Goal: Information Seeking & Learning: Learn about a topic

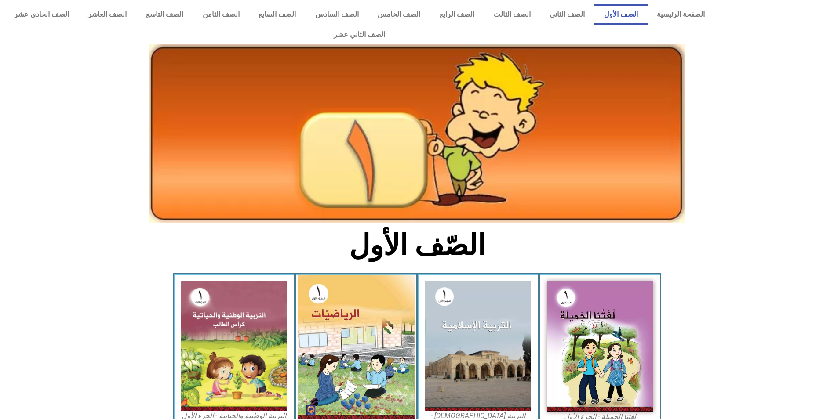
click at [350, 321] on img at bounding box center [356, 348] width 117 height 146
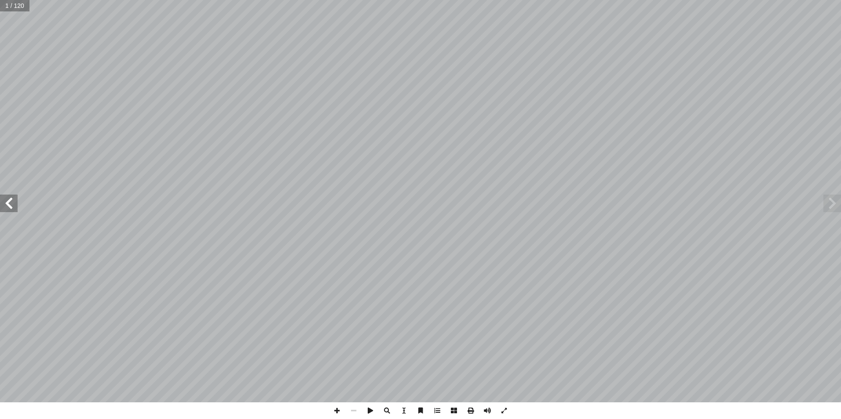
click at [8, 203] on span at bounding box center [9, 204] width 18 height 18
click at [437, 409] on span at bounding box center [437, 411] width 17 height 17
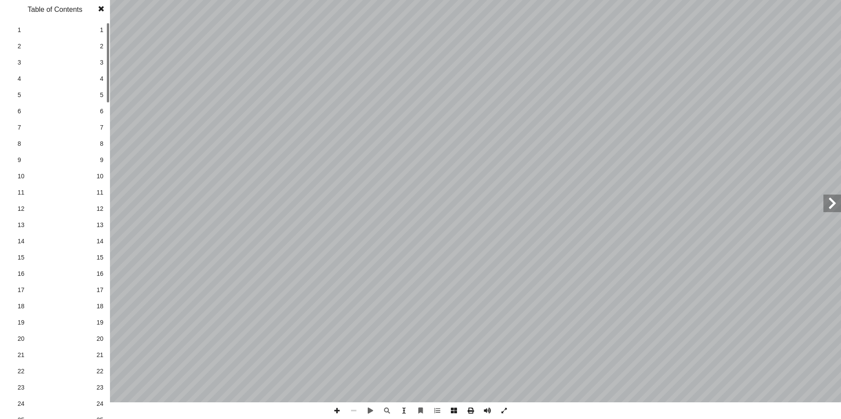
click at [100, 400] on span "24" at bounding box center [99, 404] width 7 height 9
click at [103, 6] on span at bounding box center [101, 9] width 16 height 18
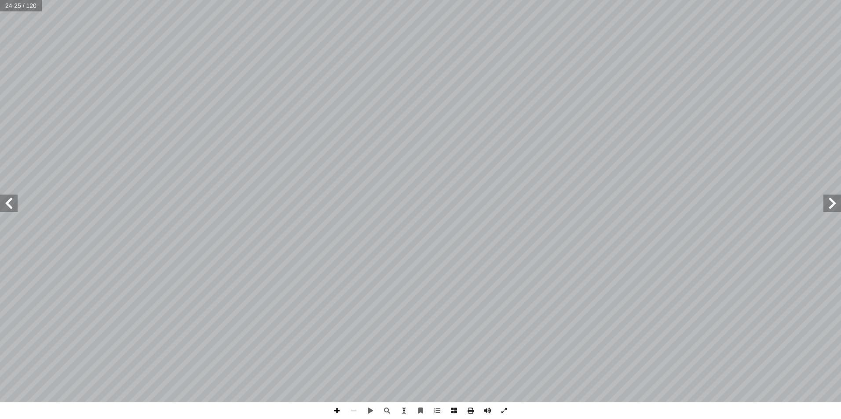
click at [339, 411] on span at bounding box center [336, 411] width 17 height 17
